Goal: Navigation & Orientation: Find specific page/section

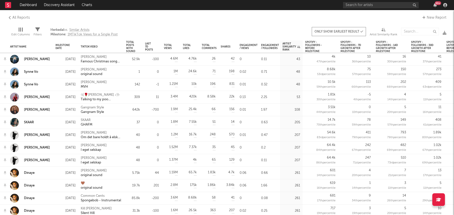
click at [10, 4] on rect at bounding box center [8, 5] width 6 height 6
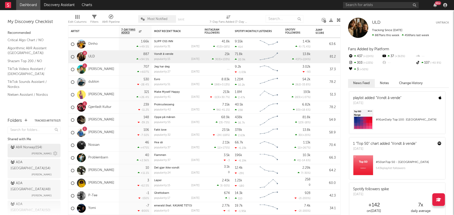
scroll to position [17, 0]
click at [30, 205] on div "Norway - Overdrive ( 8 )" at bounding box center [30, 208] width 39 height 6
